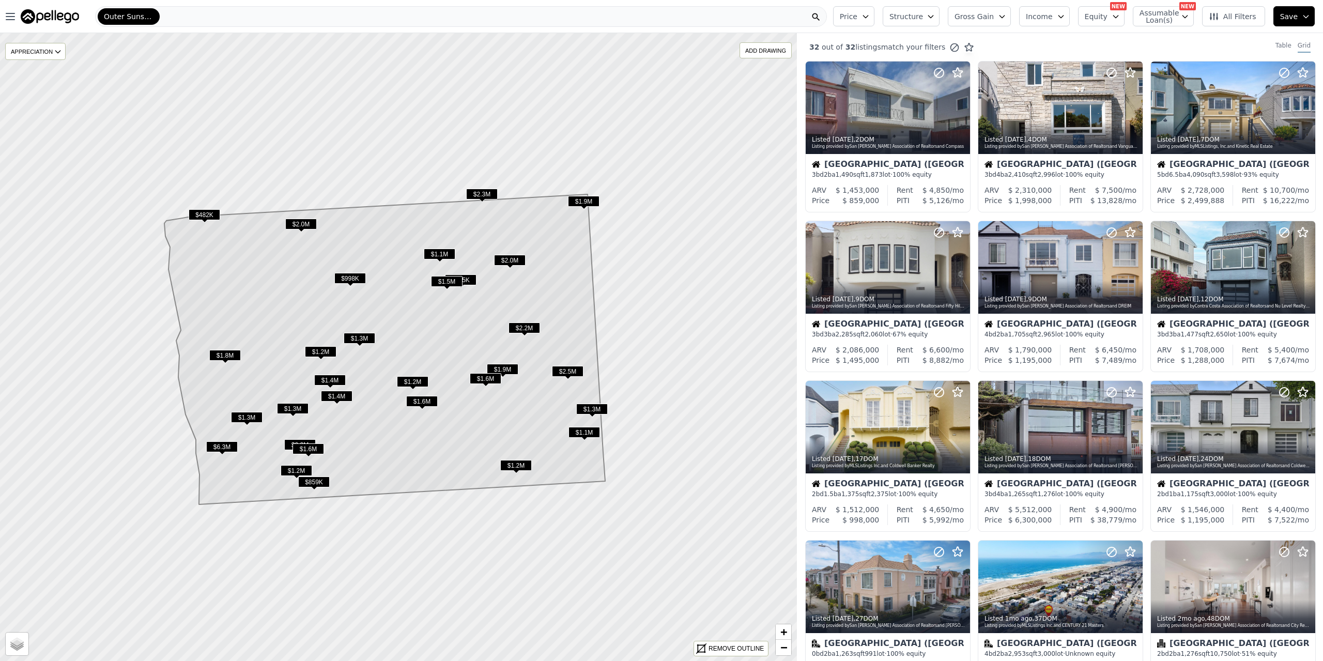
drag, startPoint x: 154, startPoint y: 21, endPoint x: 178, endPoint y: 16, distance: 24.3
click at [178, 16] on div "Outer Sunset (San Francisco)" at bounding box center [461, 16] width 732 height 21
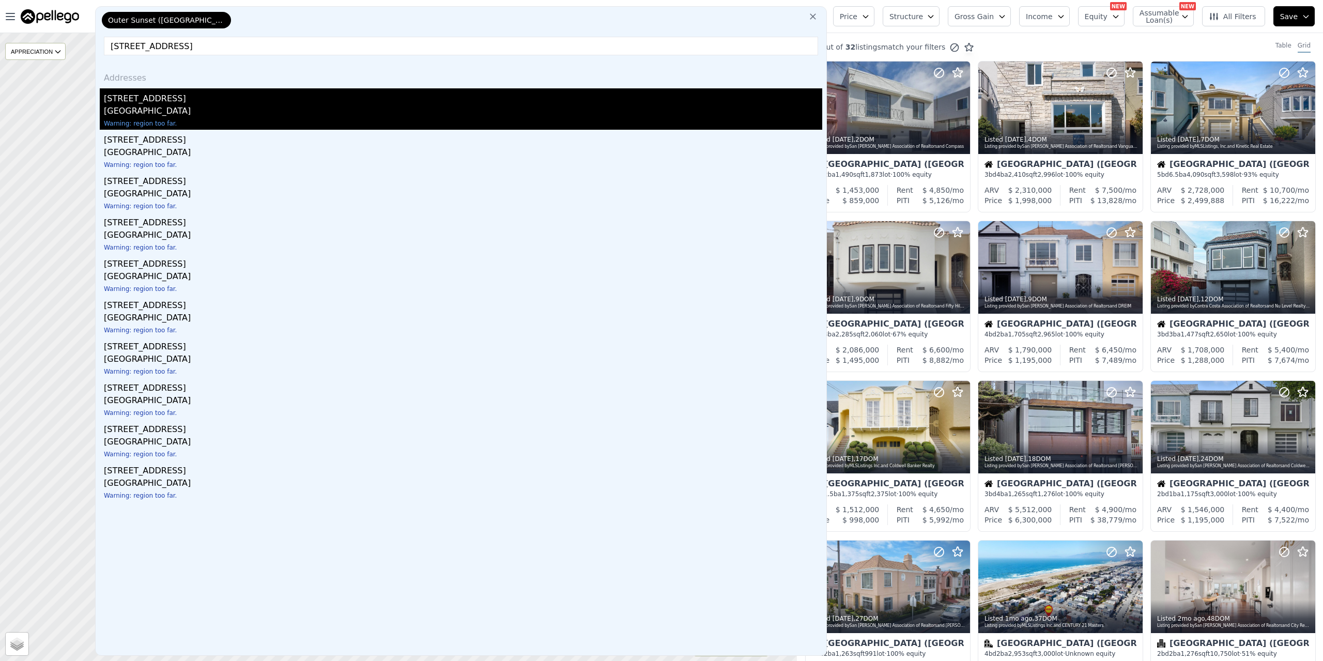
type input "202 sunset ave ballston spa ny"
click at [149, 105] on div "North Ballston Spa, NY 12020" at bounding box center [463, 112] width 718 height 14
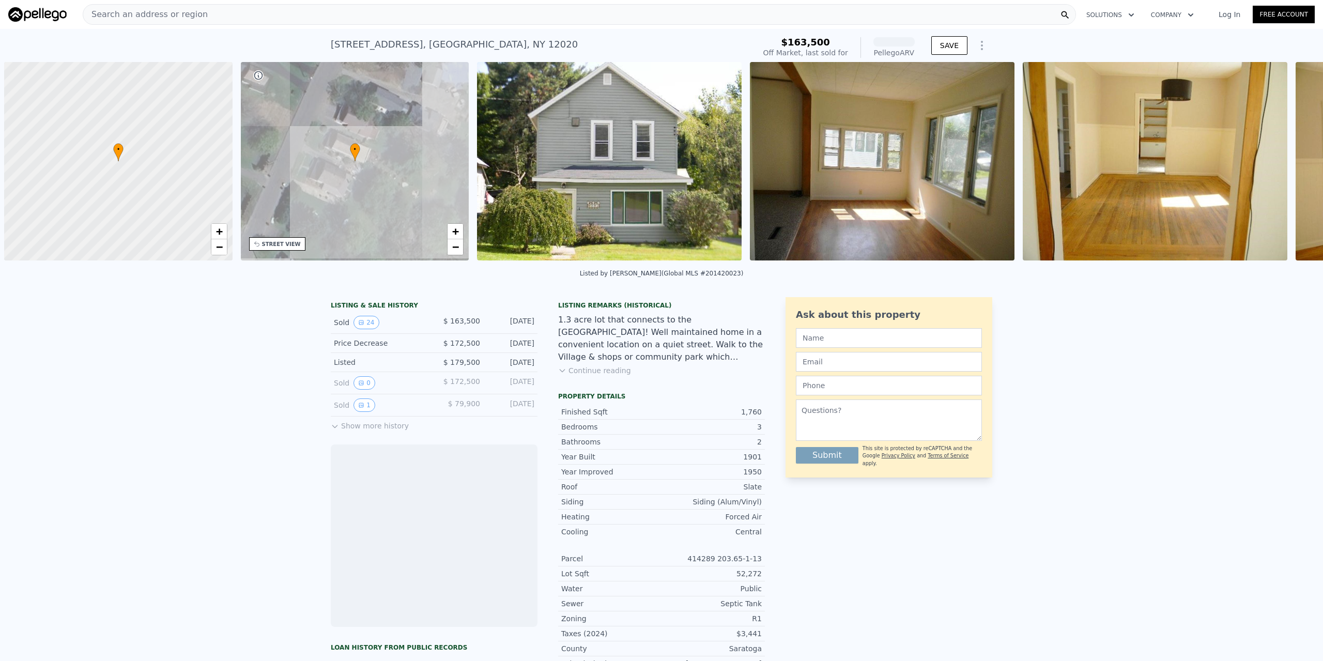
scroll to position [0, 4]
